Goal: Task Accomplishment & Management: Use online tool/utility

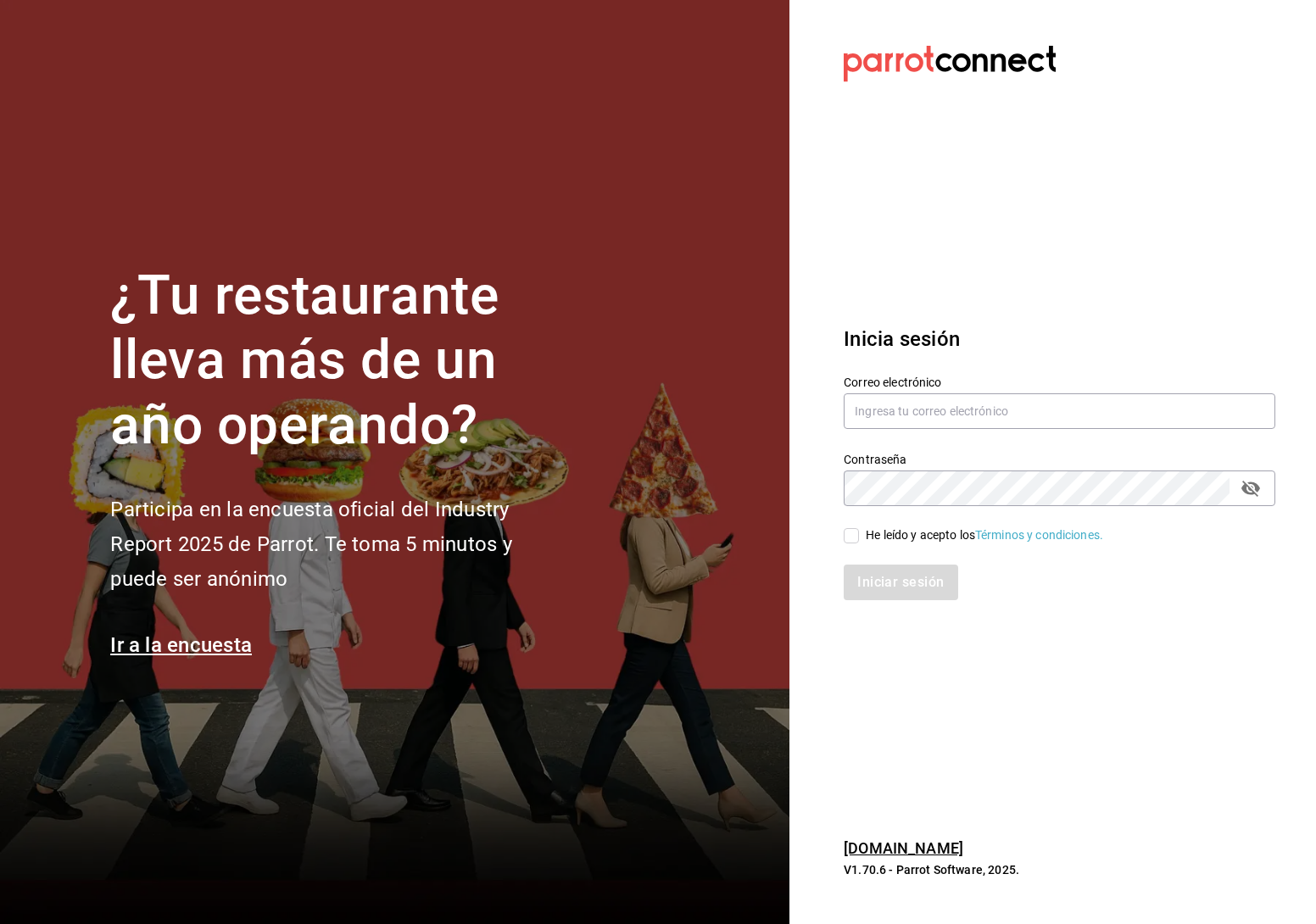
click at [912, 390] on div "Correo electrónico" at bounding box center [1059, 403] width 432 height 57
click at [908, 405] on input "text" at bounding box center [1059, 411] width 432 height 36
type input "emmanuel.huerta@grupocosteno.com"
click at [851, 528] on input "He leído y acepto los Términos y condiciones." at bounding box center [851, 535] width 16 height 16
checkbox input "true"
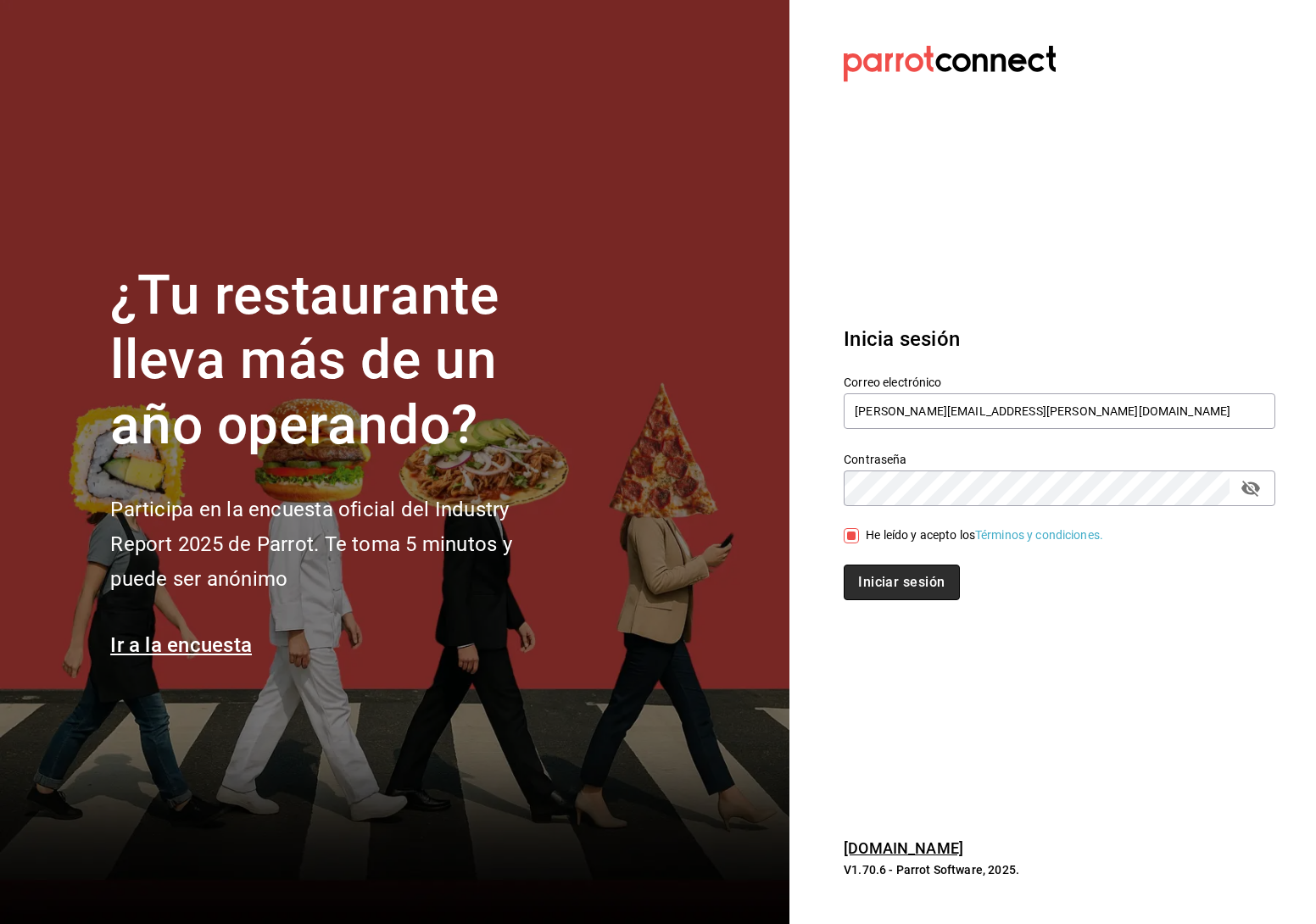
click at [849, 592] on button "Iniciar sesión" at bounding box center [901, 582] width 116 height 36
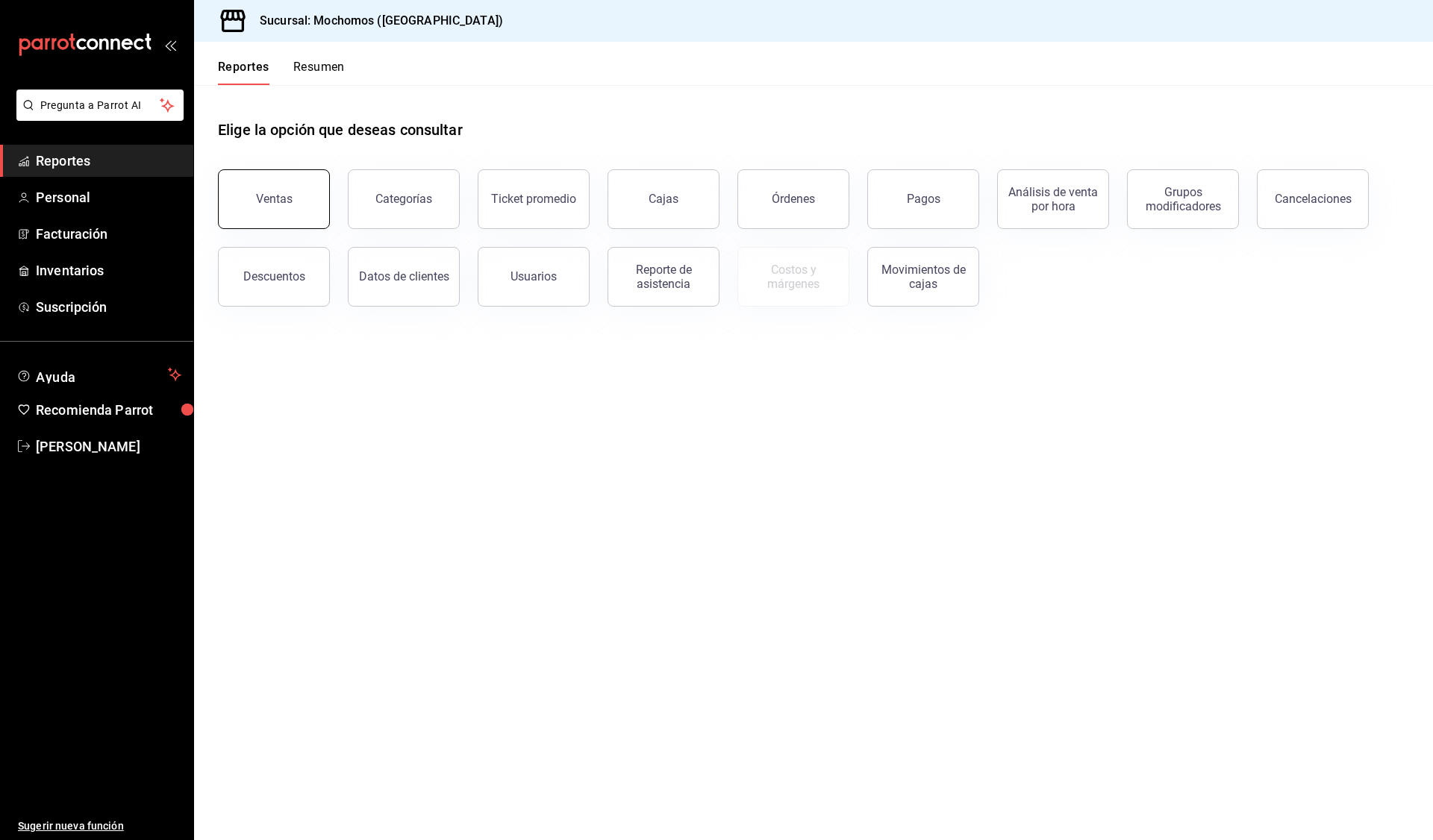
click at [240, 216] on button "Ventas" at bounding box center [274, 199] width 112 height 60
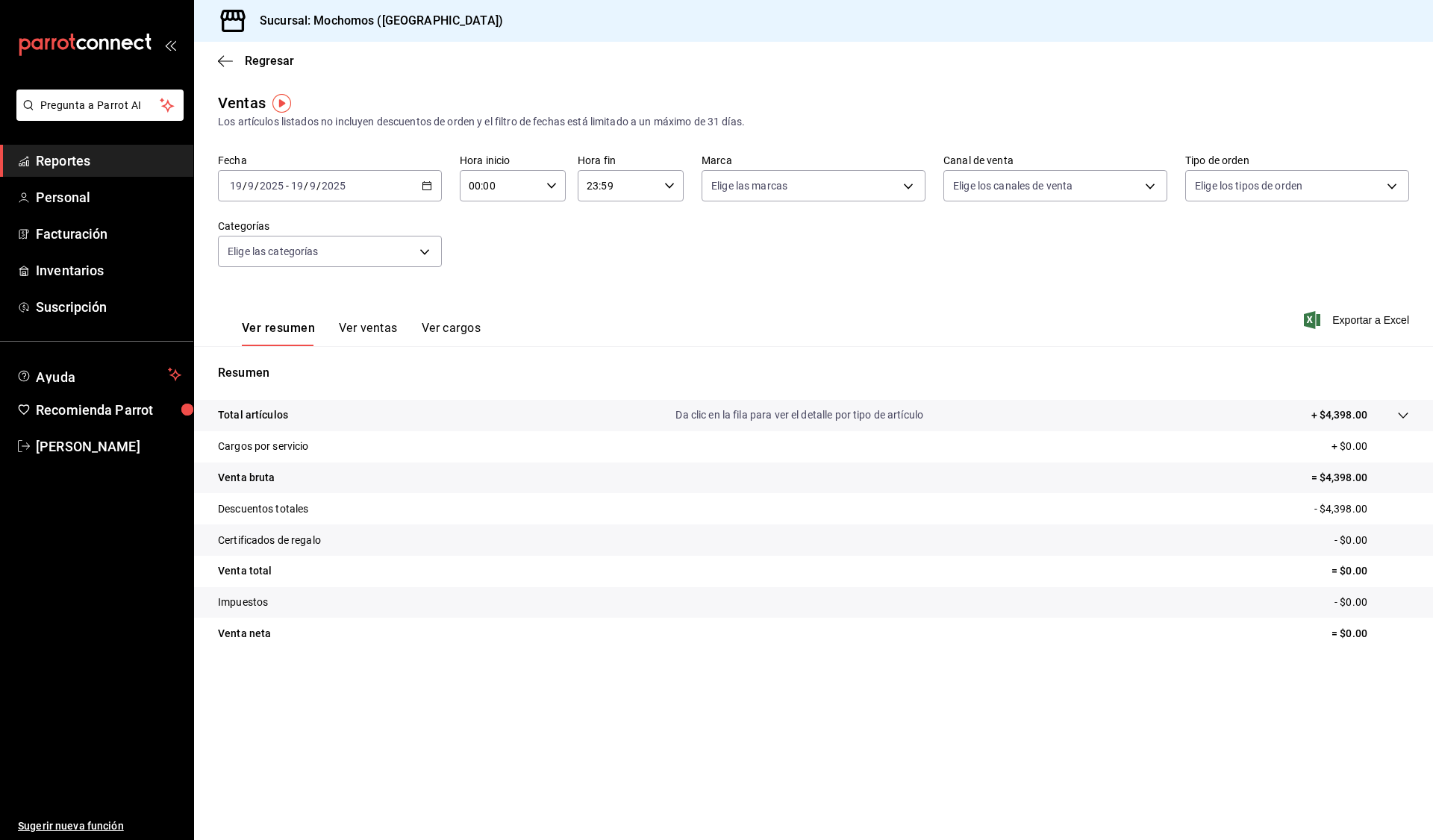
click at [432, 189] on \(Stroke\) "button" at bounding box center [426, 186] width 9 height 8
click at [265, 378] on li "Rango de fechas" at bounding box center [288, 366] width 140 height 34
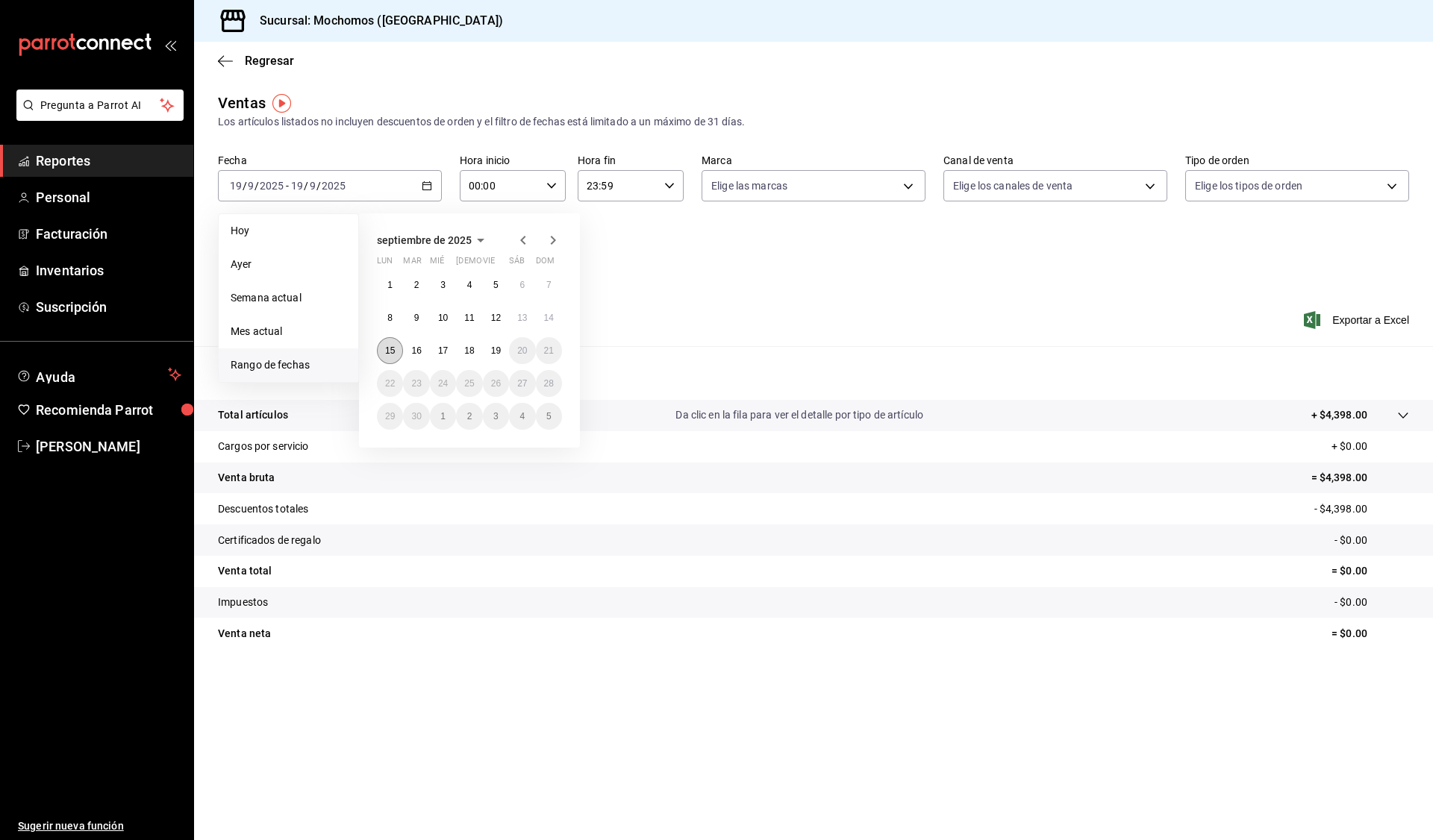
click at [388, 341] on button "15" at bounding box center [390, 350] width 26 height 27
click at [501, 345] on abbr "19" at bounding box center [496, 350] width 10 height 10
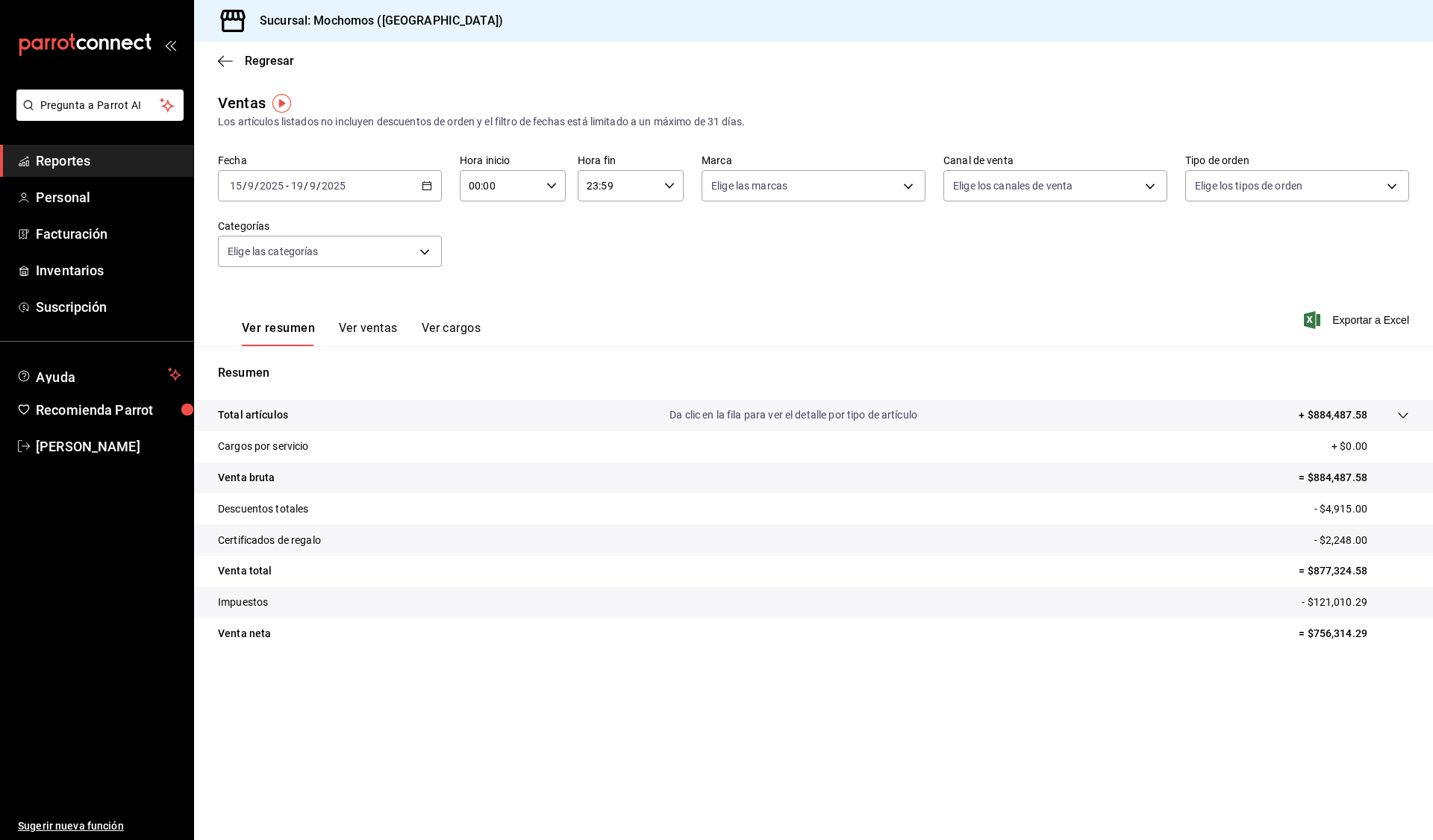
click at [562, 191] on div "00:00 Hora inicio" at bounding box center [512, 186] width 106 height 31
click at [489, 262] on button "05" at bounding box center [486, 269] width 47 height 30
type input "05:00"
click at [669, 184] on div at bounding box center [716, 420] width 1433 height 840
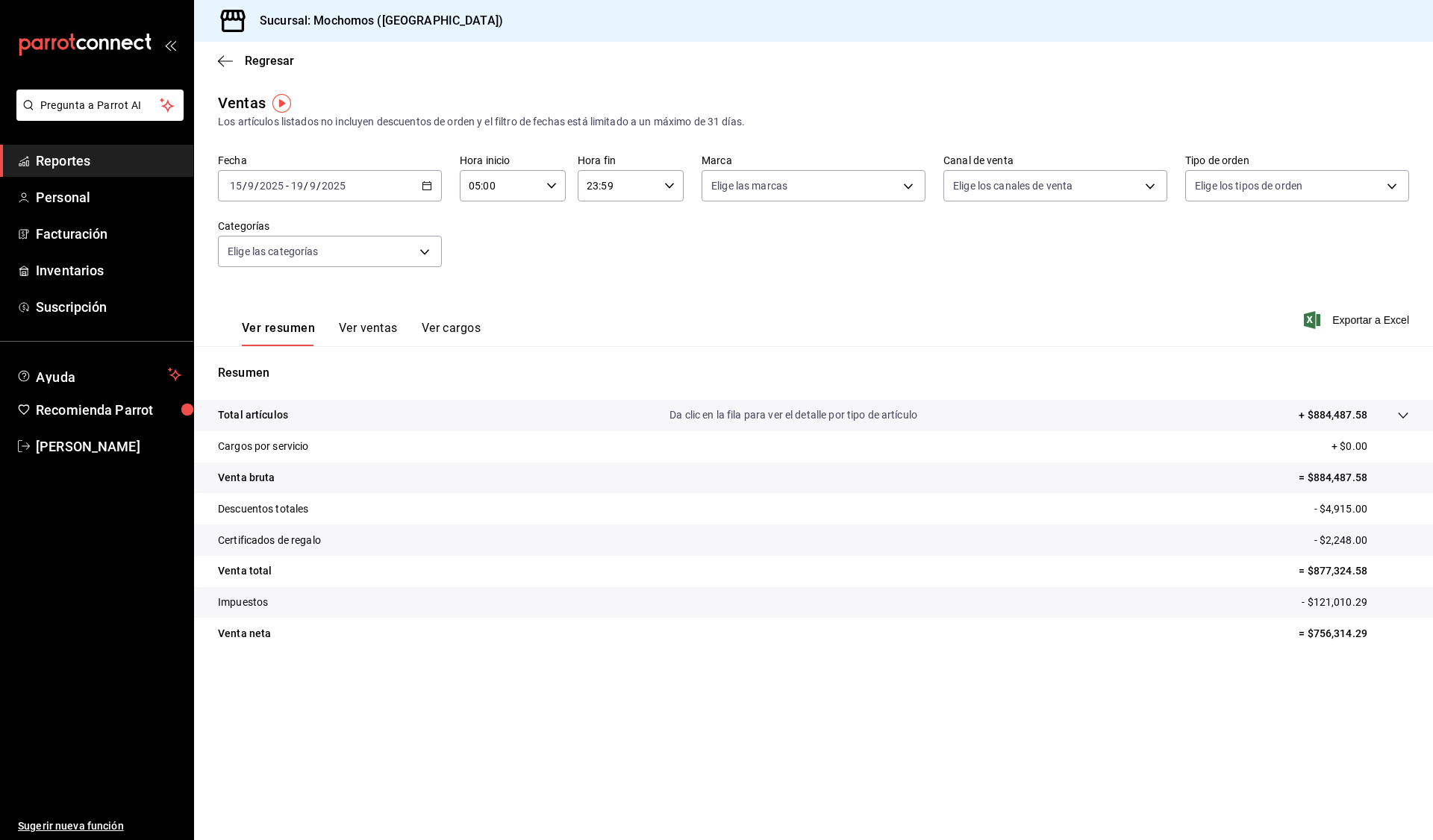
click at [669, 184] on icon "button" at bounding box center [669, 186] width 10 height 10
click at [598, 240] on button "05" at bounding box center [604, 248] width 47 height 30
click at [666, 220] on span "00" at bounding box center [657, 224] width 29 height 12
type input "05:00"
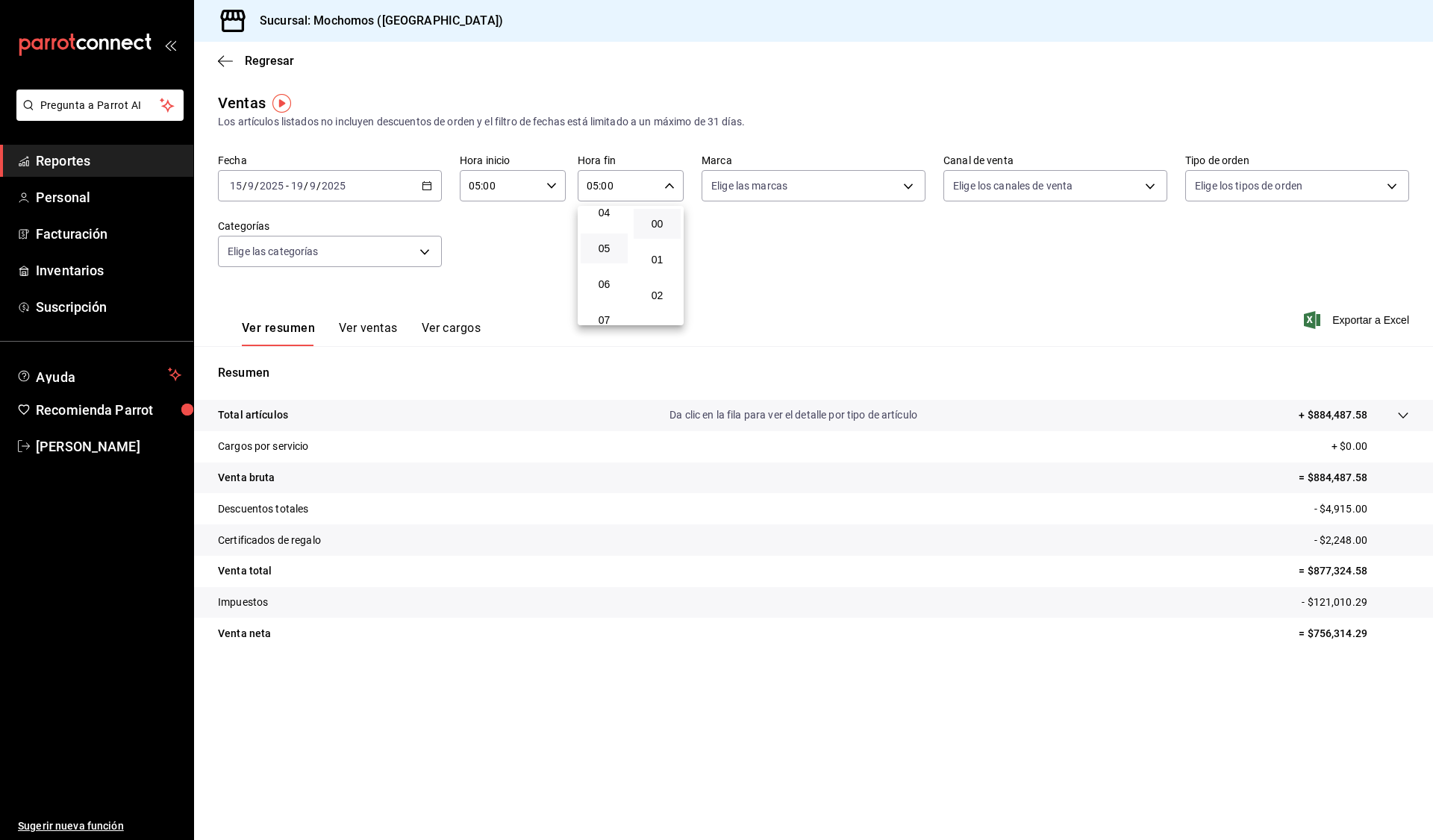
click at [742, 267] on div at bounding box center [716, 420] width 1433 height 840
click at [742, 267] on div "Fecha [DATE] [DATE] - [DATE] [DATE] Hora inicio 05:00 Hora inicio Hora fin 05:0…" at bounding box center [813, 219] width 1191 height 132
click at [1157, 316] on span "Exportar a Excel" at bounding box center [1357, 320] width 102 height 18
